Goal: Task Accomplishment & Management: Use online tool/utility

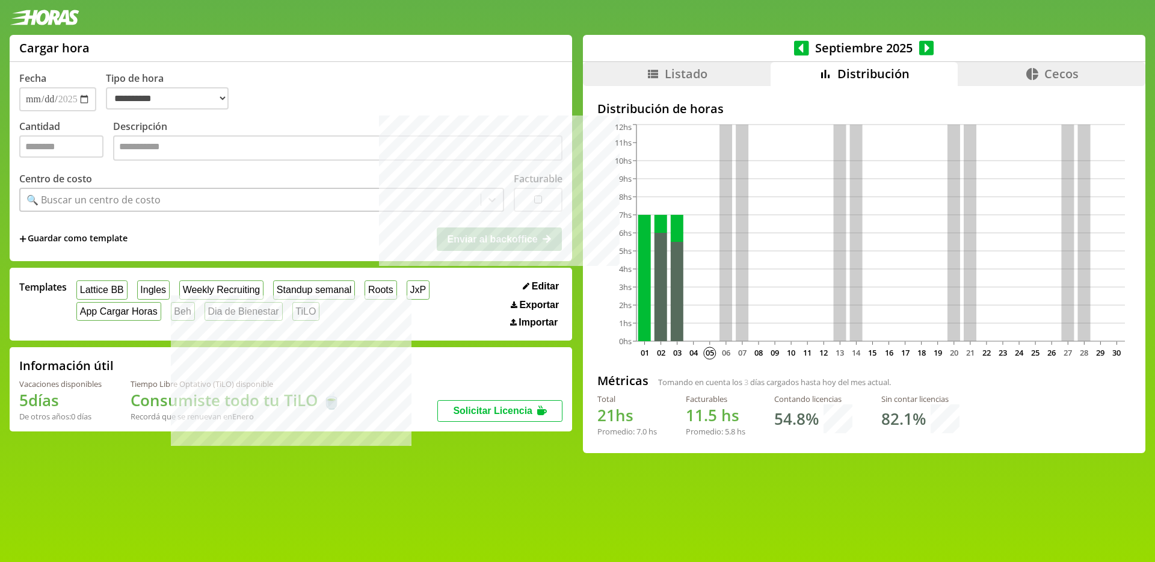
select select "**********"
click at [800, 46] on icon at bounding box center [801, 47] width 15 height 15
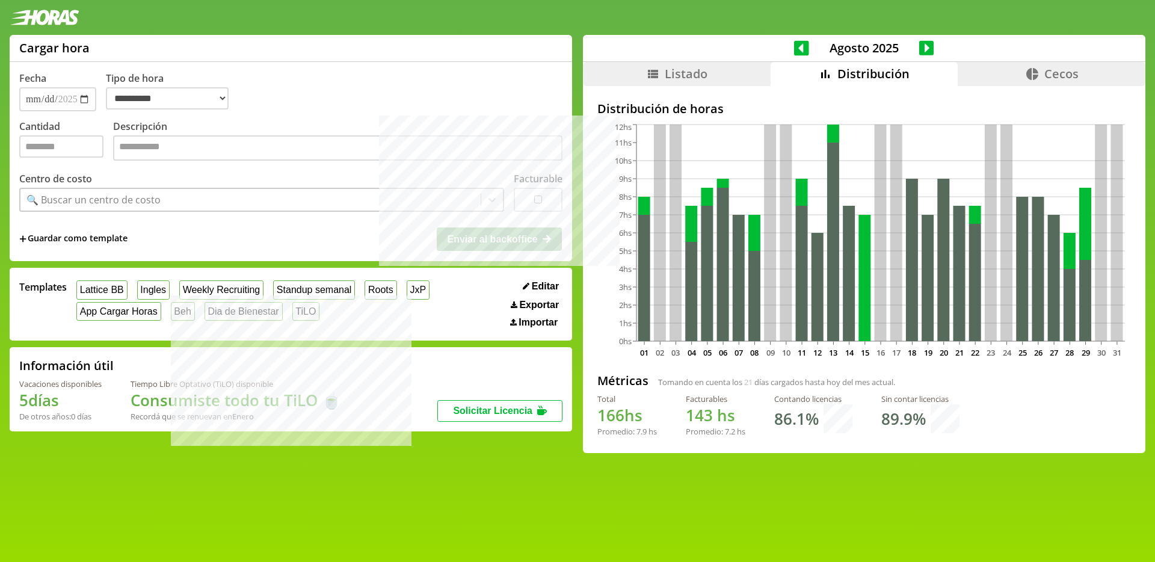
click at [733, 76] on li "Listado" at bounding box center [677, 74] width 188 height 24
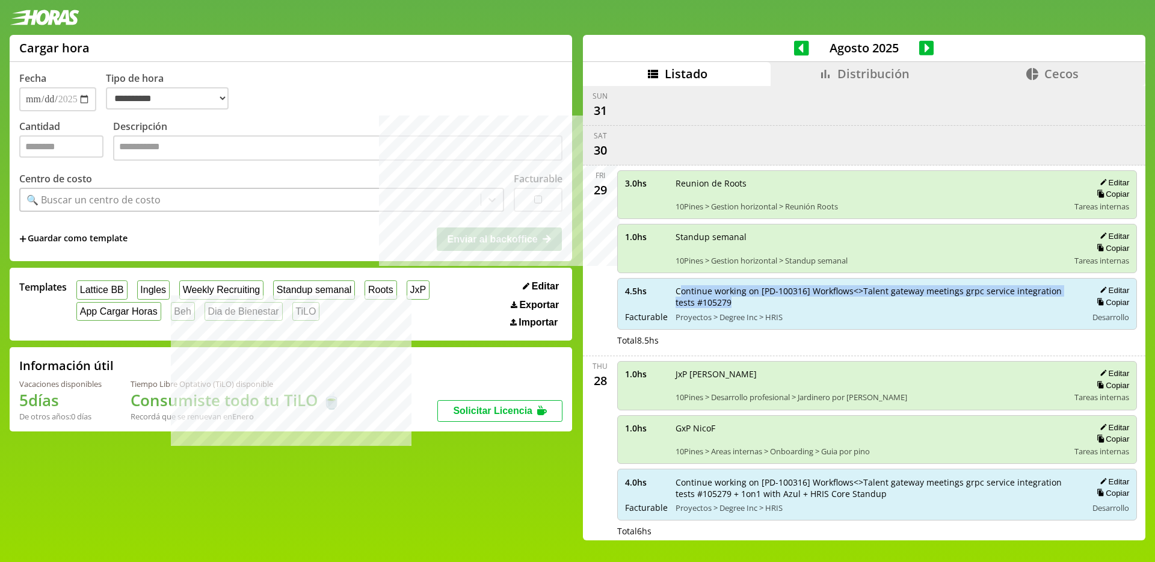
drag, startPoint x: 714, startPoint y: 300, endPoint x: 675, endPoint y: 290, distance: 40.4
click at [675, 290] on span "Continue working on [PD-100316] Workflows<>Talent gateway meetings grpc service…" at bounding box center [876, 296] width 403 height 23
click at [919, 50] on icon at bounding box center [926, 48] width 15 height 17
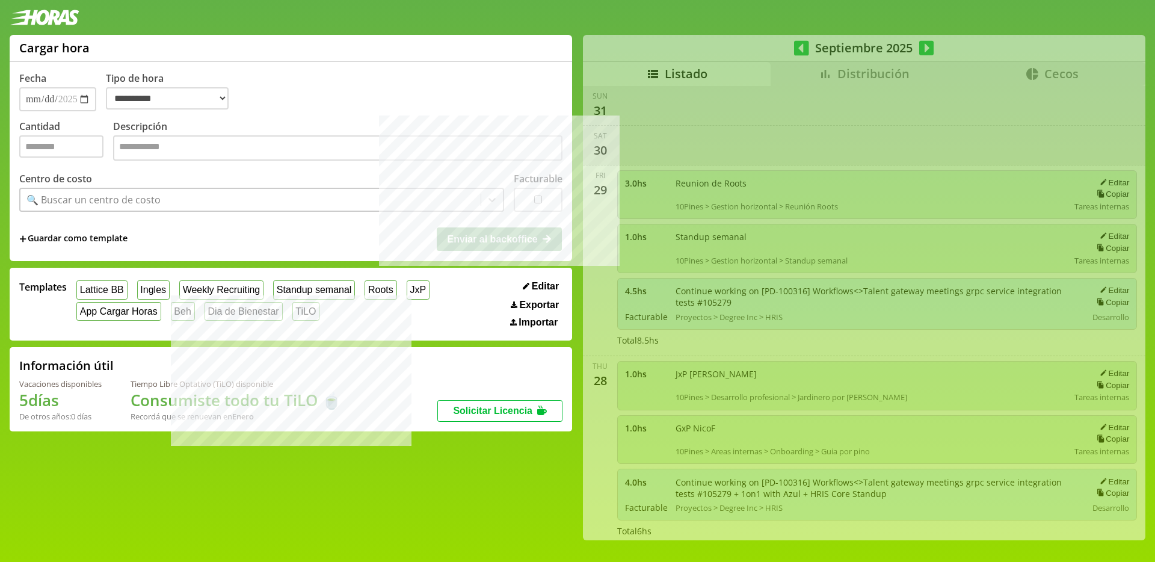
click at [826, 74] on div "**********" at bounding box center [577, 292] width 1155 height 515
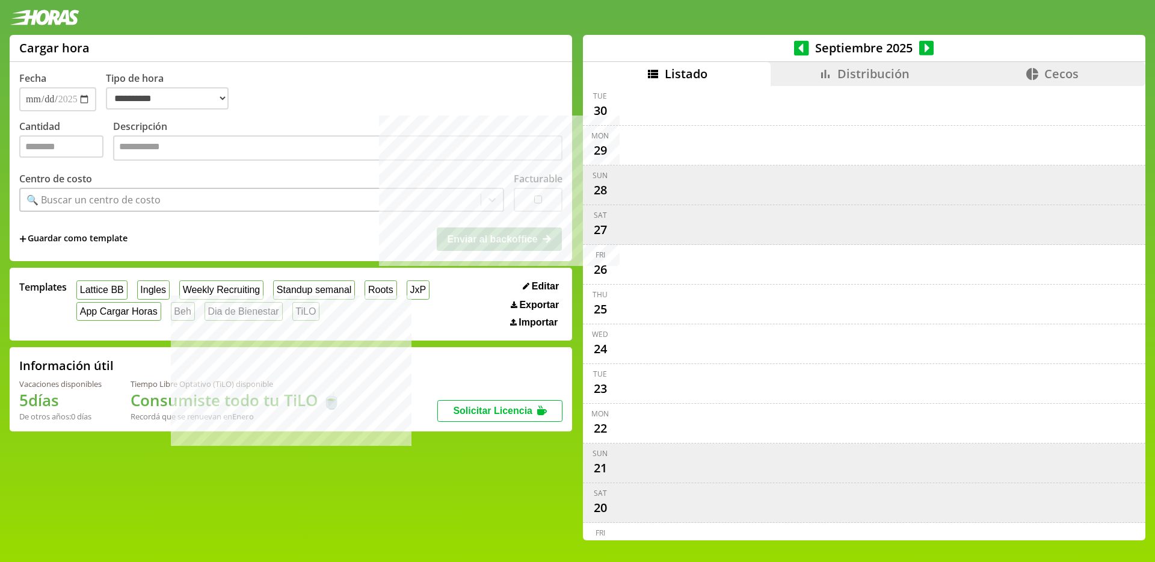
click at [857, 73] on span "Distribución" at bounding box center [873, 74] width 72 height 16
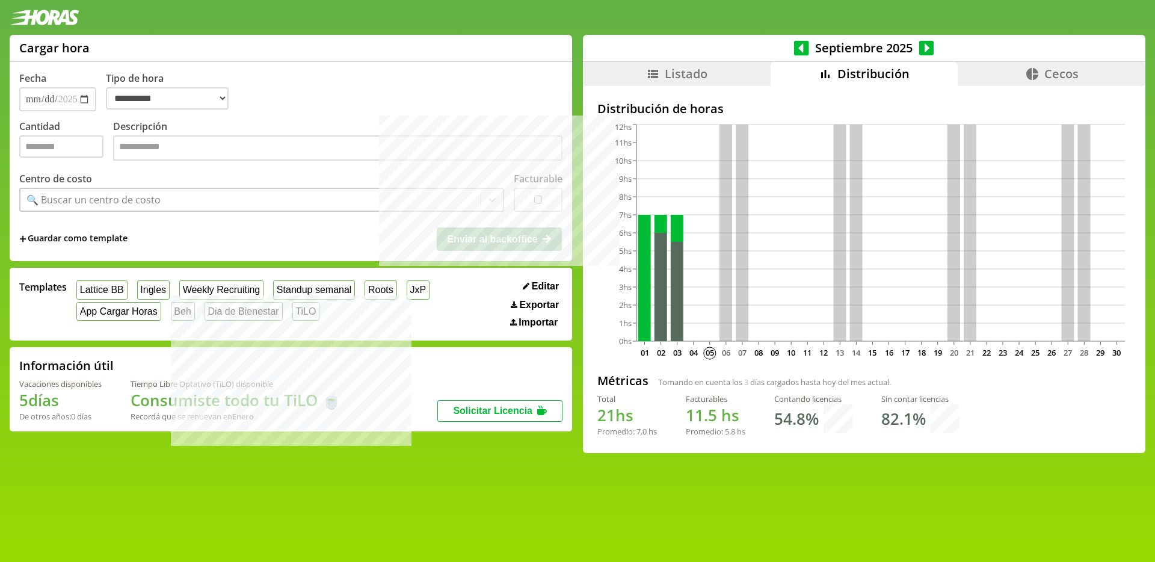
click at [719, 71] on li "Listado" at bounding box center [677, 74] width 188 height 24
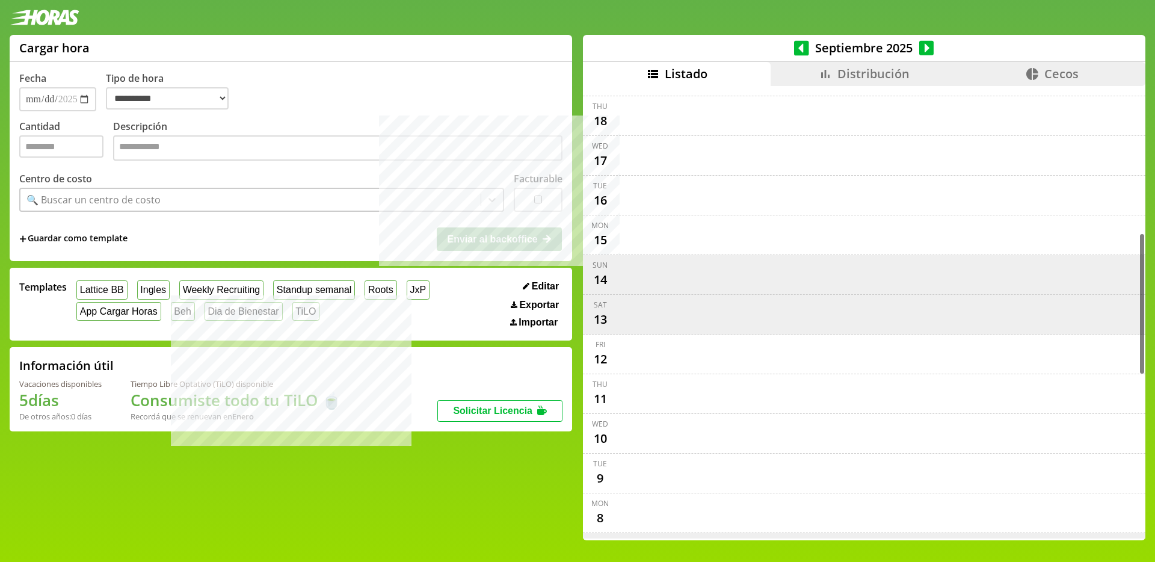
scroll to position [985, 0]
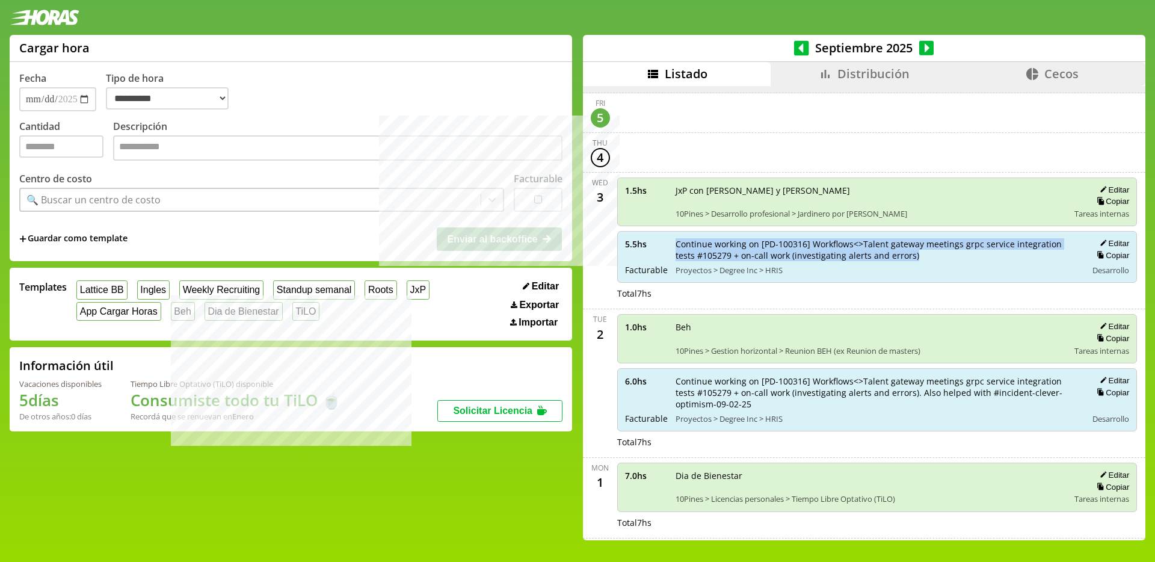
drag, startPoint x: 893, startPoint y: 253, endPoint x: 668, endPoint y: 245, distance: 225.0
click at [668, 245] on div "5.5 hs Facturable Continue working on [PD-100316] Workflows<>Talent gateway mee…" at bounding box center [877, 257] width 520 height 52
copy span "Continue working on [PD-100316] Workflows<>Talent gateway meetings grpc service…"
